Goal: Book appointment/travel/reservation

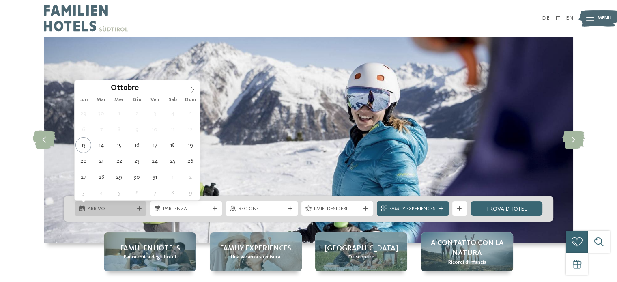
click at [111, 203] on div "Arrivo" at bounding box center [111, 208] width 72 height 15
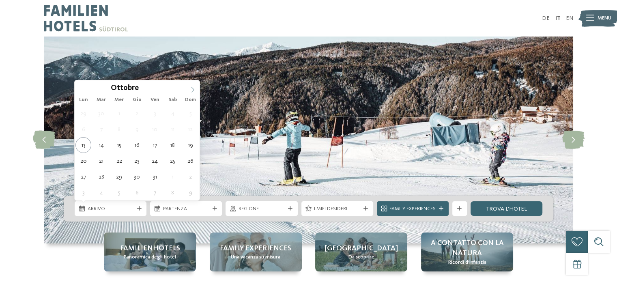
click at [195, 82] on span at bounding box center [193, 87] width 14 height 14
click at [193, 87] on icon at bounding box center [193, 90] width 6 height 6
type div "26.12.2025"
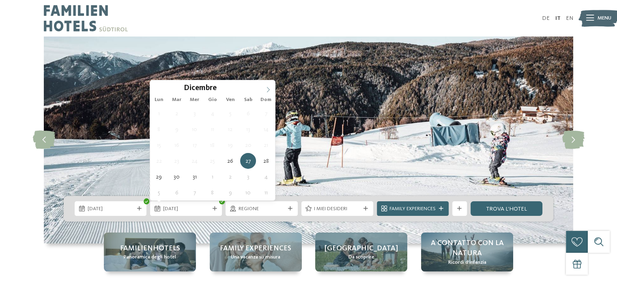
type input "****"
click at [268, 88] on icon at bounding box center [268, 89] width 3 height 5
type div "01.01.2026"
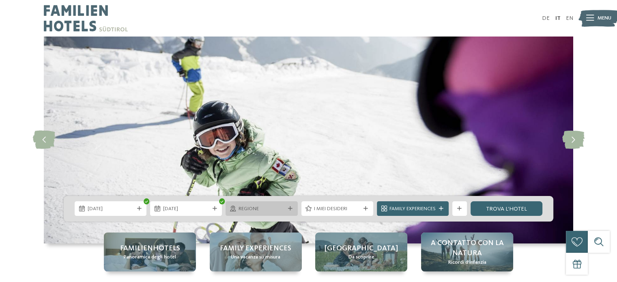
click at [244, 208] on span "Regione" at bounding box center [262, 208] width 46 height 7
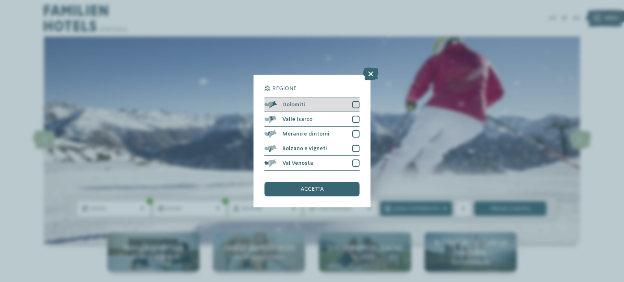
click at [325, 107] on div "Dolomiti" at bounding box center [311, 104] width 95 height 15
click at [331, 188] on div "accetta" at bounding box center [311, 189] width 95 height 15
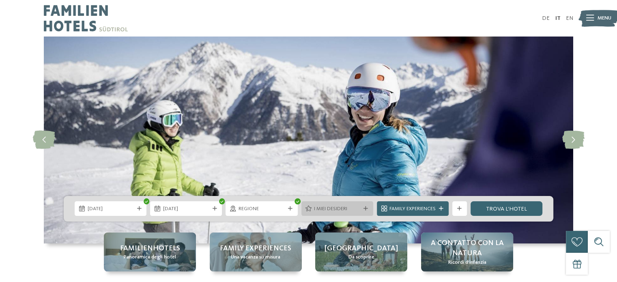
click at [335, 209] on span "I miei desideri" at bounding box center [337, 208] width 46 height 7
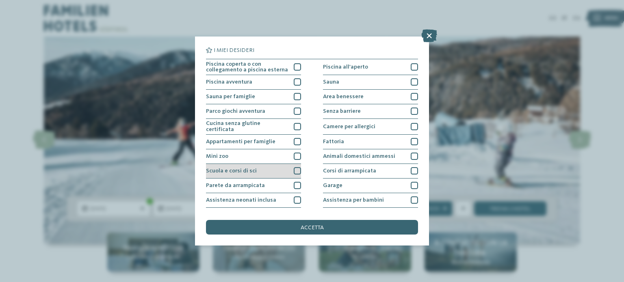
click at [263, 170] on div "Scuola e corsi di sci" at bounding box center [253, 171] width 95 height 15
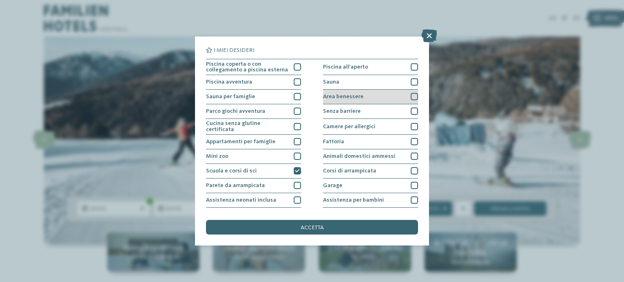
click at [410, 95] on div at bounding box center [413, 96] width 7 height 7
click at [410, 80] on div at bounding box center [413, 81] width 7 height 7
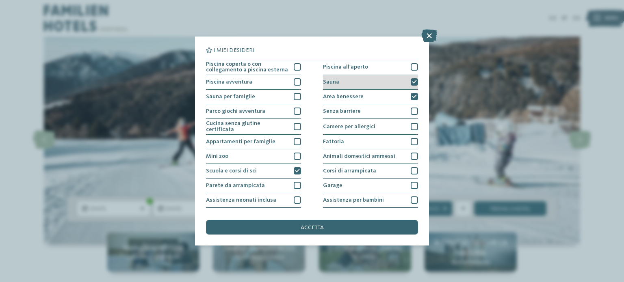
click at [406, 80] on div "Sauna" at bounding box center [370, 82] width 95 height 15
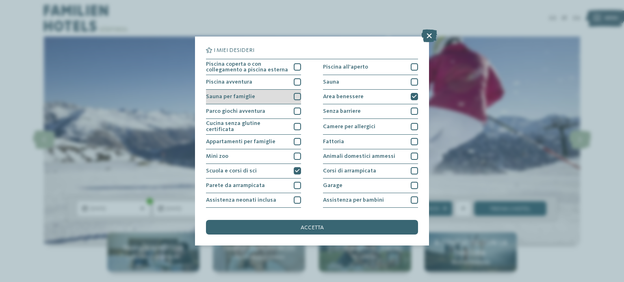
click at [273, 97] on div "Sauna per famiglie" at bounding box center [253, 97] width 95 height 15
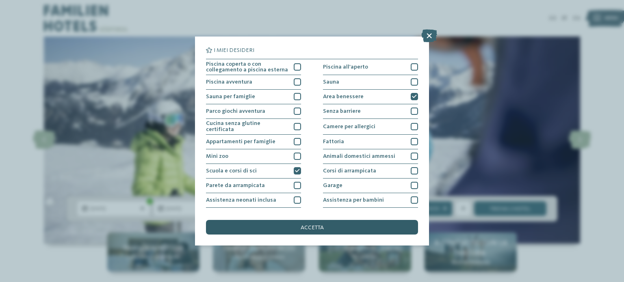
click at [343, 230] on div "accetta" at bounding box center [312, 227] width 212 height 15
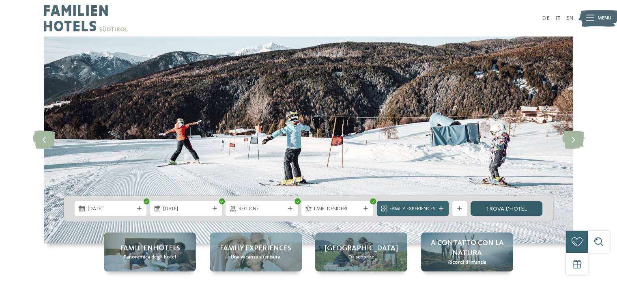
click at [488, 213] on link "trova l’hotel" at bounding box center [507, 208] width 72 height 15
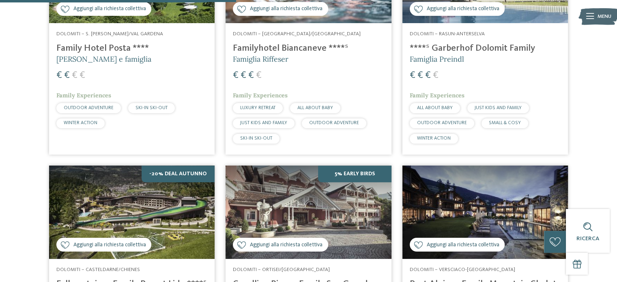
scroll to position [235, 0]
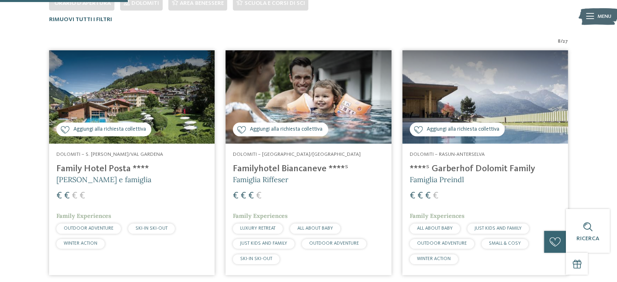
click at [81, 171] on h4 "Family Hotel Posta ****" at bounding box center [131, 169] width 151 height 11
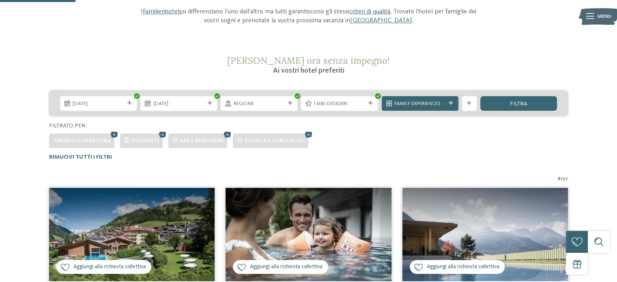
scroll to position [0, 0]
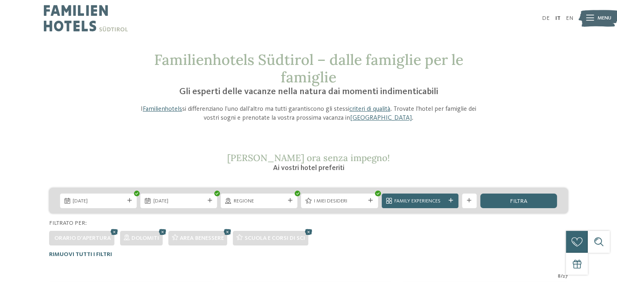
click at [266, 205] on div "Regione" at bounding box center [259, 201] width 77 height 15
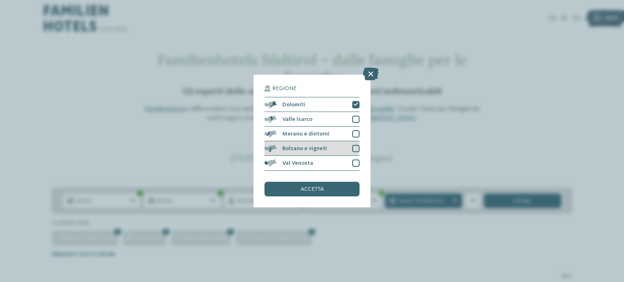
click at [314, 147] on span "Bolzano e vigneti" at bounding box center [304, 149] width 45 height 6
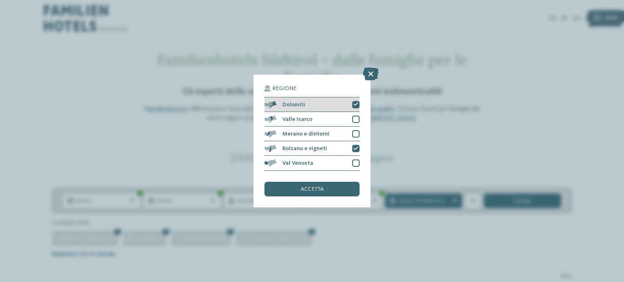
click at [334, 104] on div "Dolomiti" at bounding box center [311, 104] width 95 height 15
click at [332, 190] on div "accetta" at bounding box center [311, 189] width 95 height 15
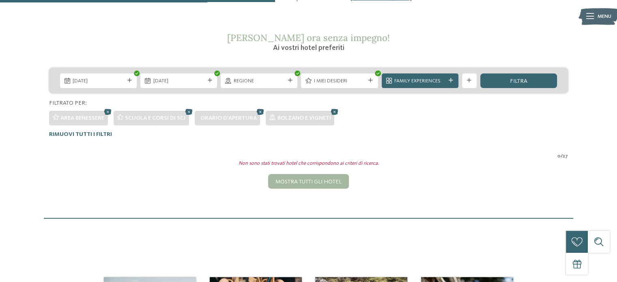
scroll to position [73, 0]
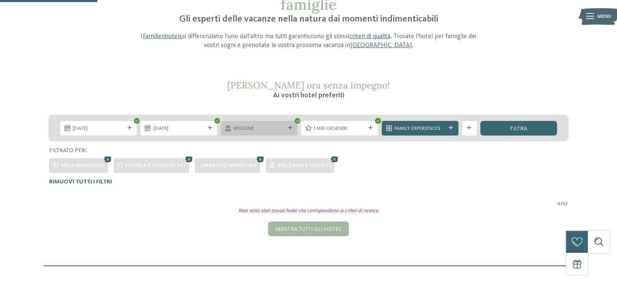
click at [268, 127] on span "Regione" at bounding box center [259, 128] width 51 height 7
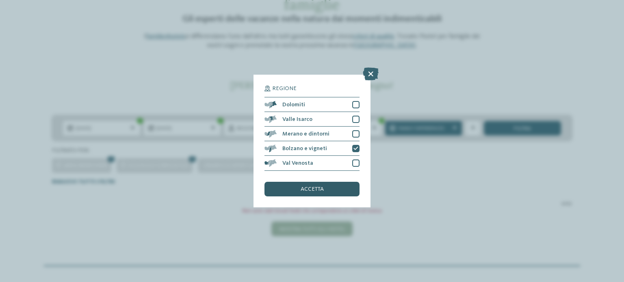
click at [317, 188] on span "accetta" at bounding box center [311, 189] width 23 height 6
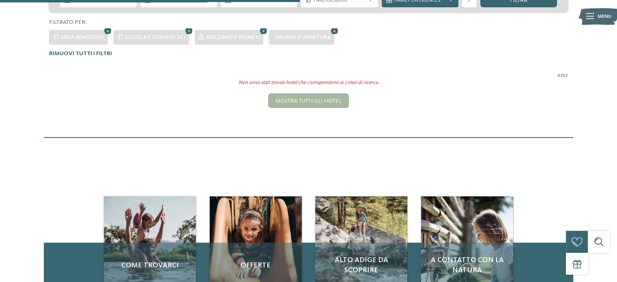
scroll to position [113, 0]
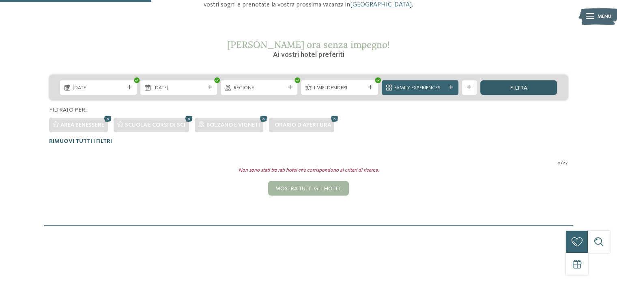
click at [506, 92] on div "filtra" at bounding box center [519, 87] width 77 height 15
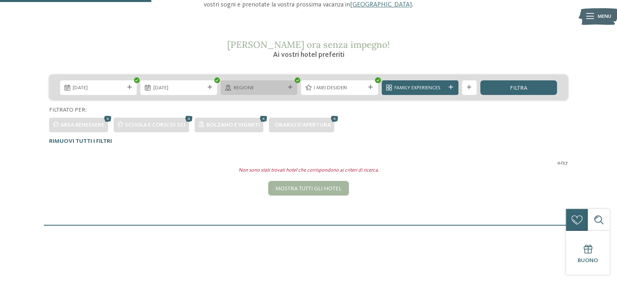
click at [258, 91] on span "Regione" at bounding box center [259, 87] width 51 height 7
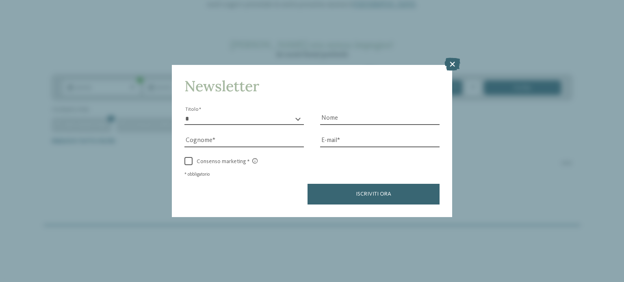
click at [454, 64] on icon at bounding box center [452, 64] width 16 height 13
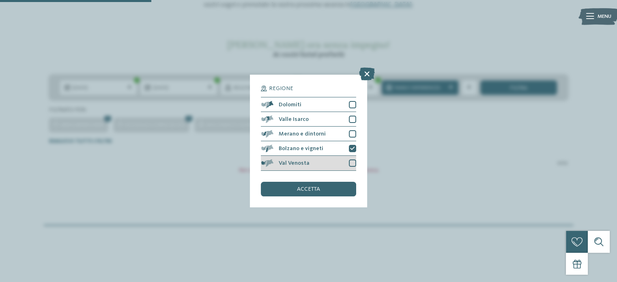
click at [300, 165] on span "Val Venosta" at bounding box center [294, 163] width 31 height 6
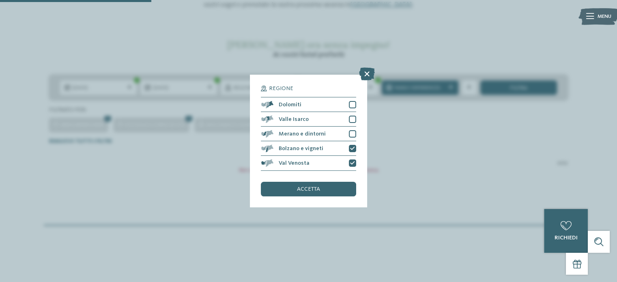
click at [319, 198] on div "Regione Dolomiti Valle Isarco" at bounding box center [308, 141] width 117 height 132
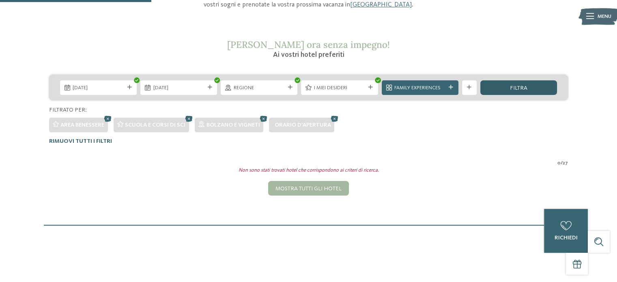
click at [508, 89] on div "filtra" at bounding box center [519, 87] width 77 height 15
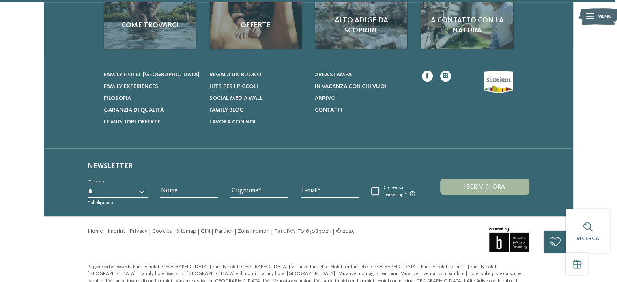
scroll to position [628, 0]
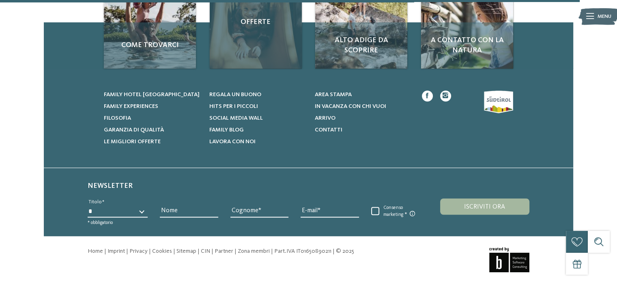
click at [263, 30] on div "Offerte" at bounding box center [256, 22] width 92 height 92
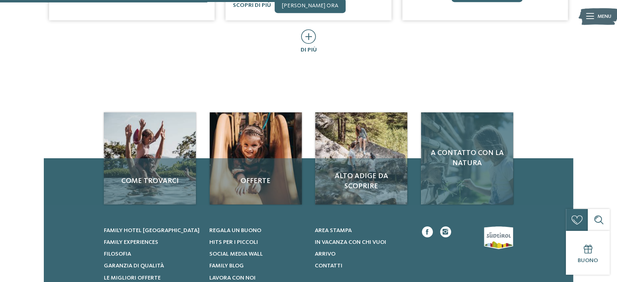
scroll to position [568, 0]
